Goal: Information Seeking & Learning: Learn about a topic

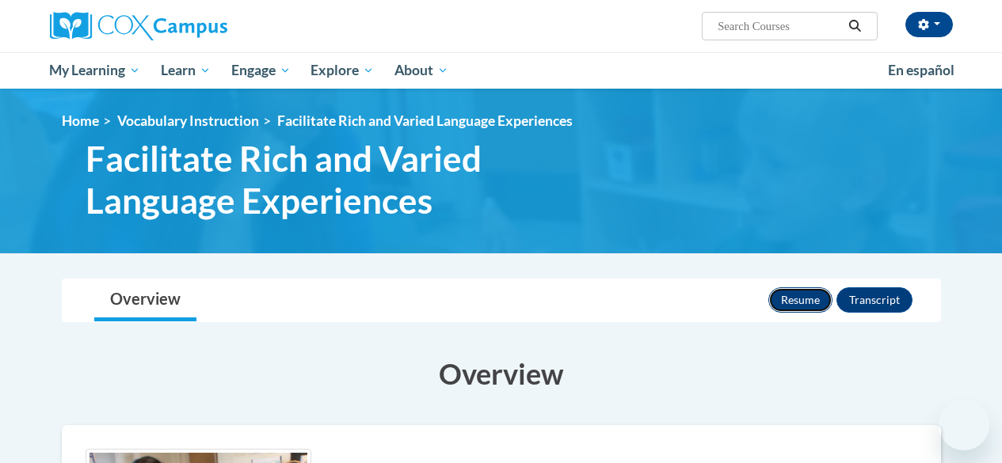
click at [796, 302] on button "Resume" at bounding box center [800, 300] width 64 height 25
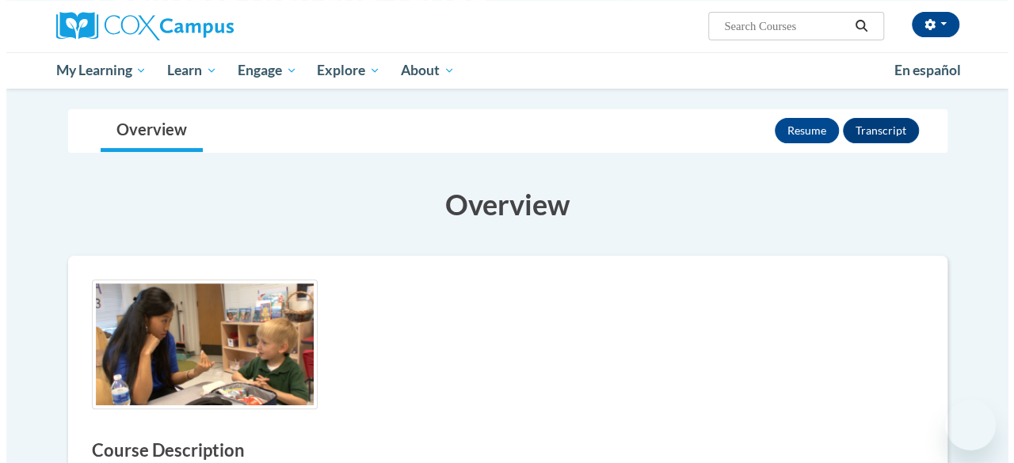
scroll to position [169, 0]
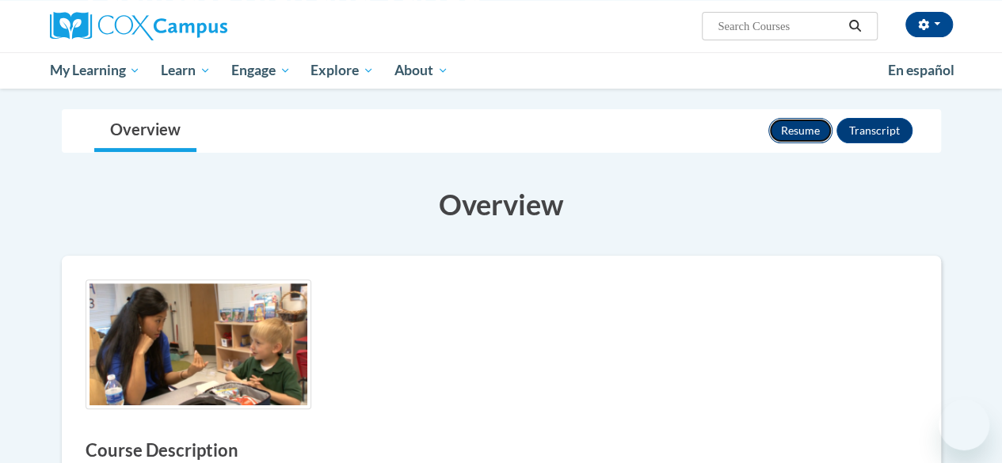
click at [798, 132] on button "Resume" at bounding box center [800, 130] width 64 height 25
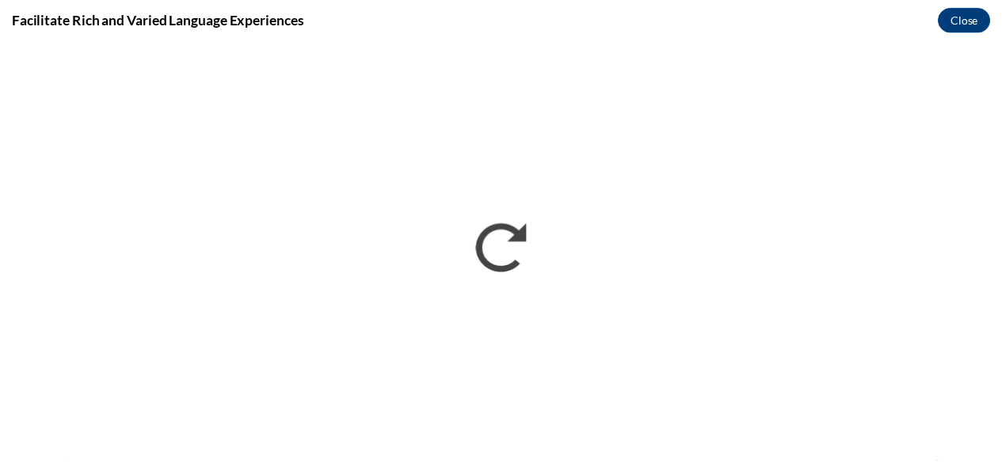
scroll to position [0, 0]
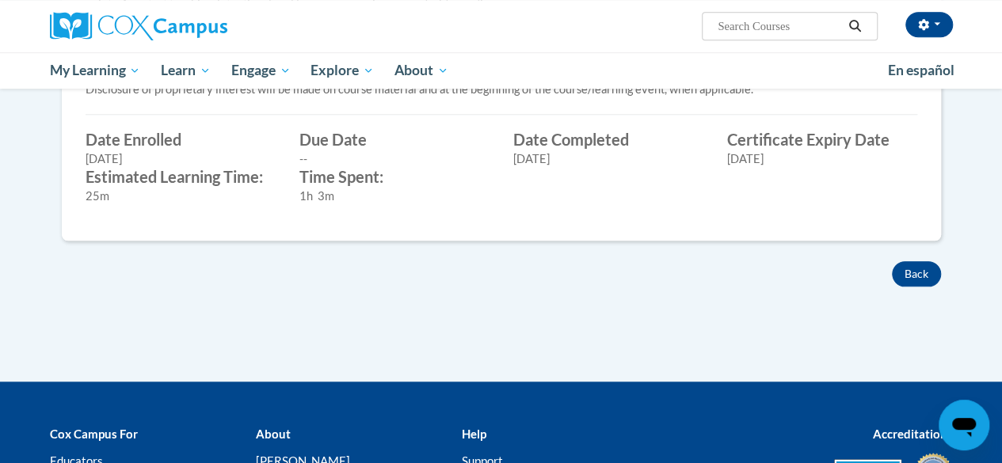
scroll to position [668, 0]
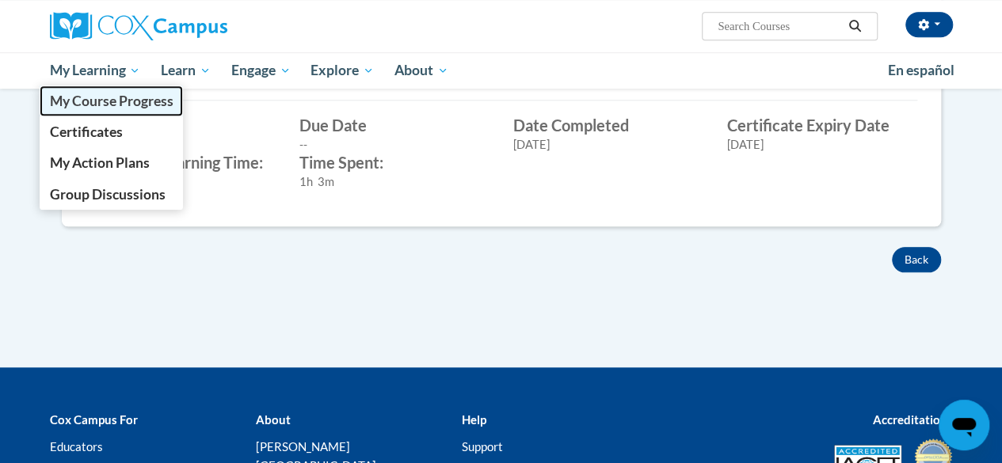
click at [108, 99] on span "My Course Progress" at bounding box center [111, 101] width 124 height 17
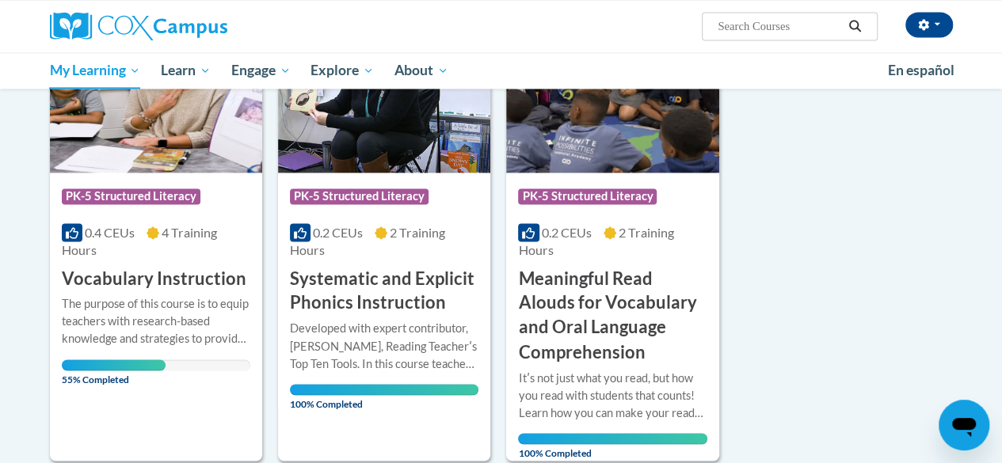
scroll to position [1185, 0]
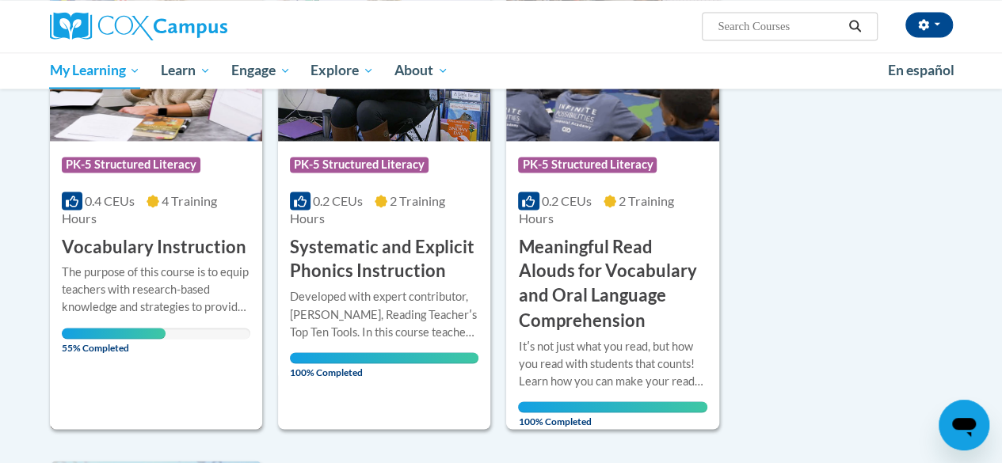
click at [157, 259] on div "More Info Open The purpose of this course is to equip teachers with research-ba…" at bounding box center [156, 305] width 212 height 92
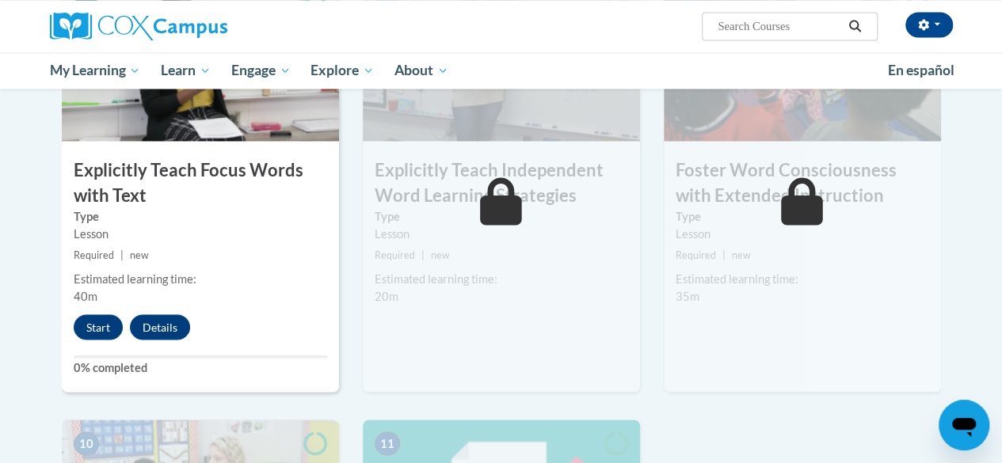
scroll to position [1307, 0]
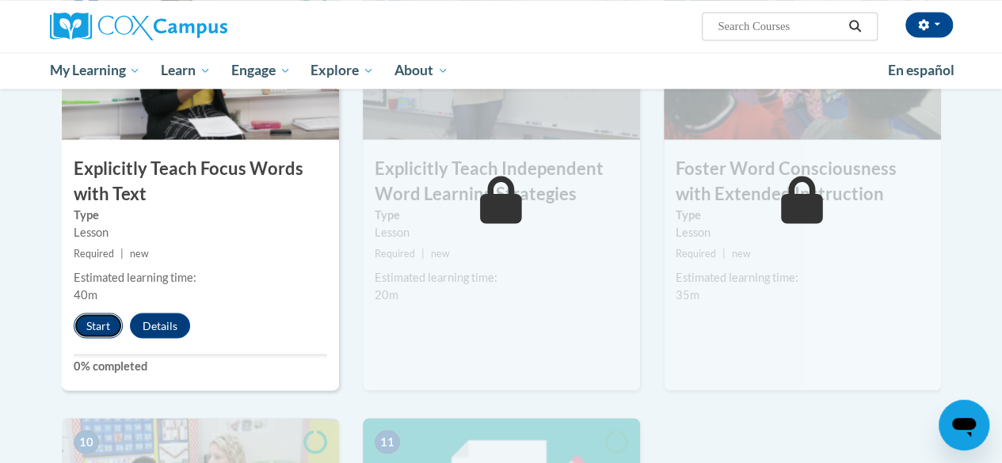
click at [101, 335] on button "Start" at bounding box center [98, 325] width 49 height 25
